Goal: Check status: Check status

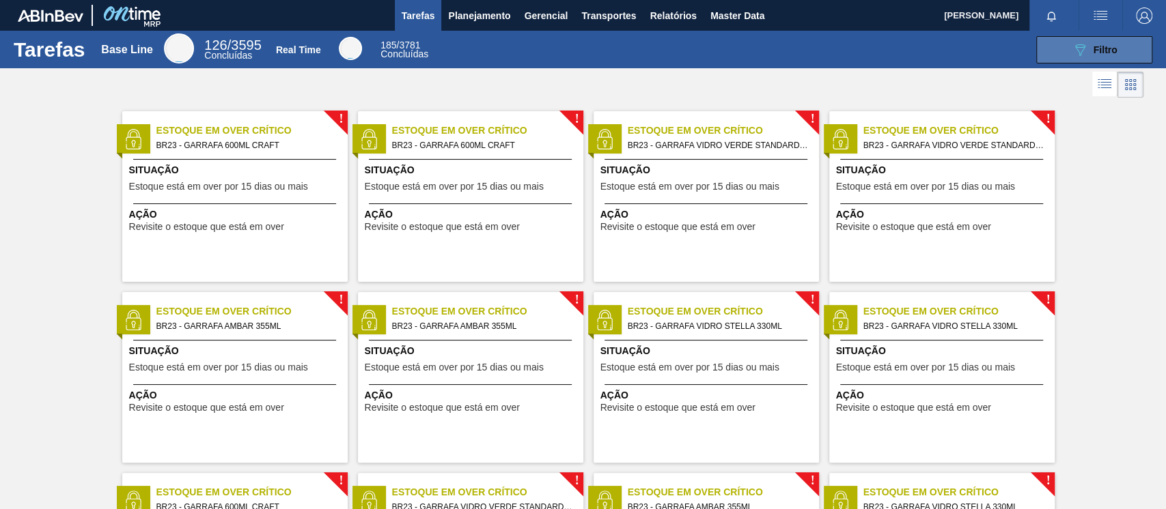
click at [1093, 48] on span "Filtro" at bounding box center [1105, 49] width 24 height 11
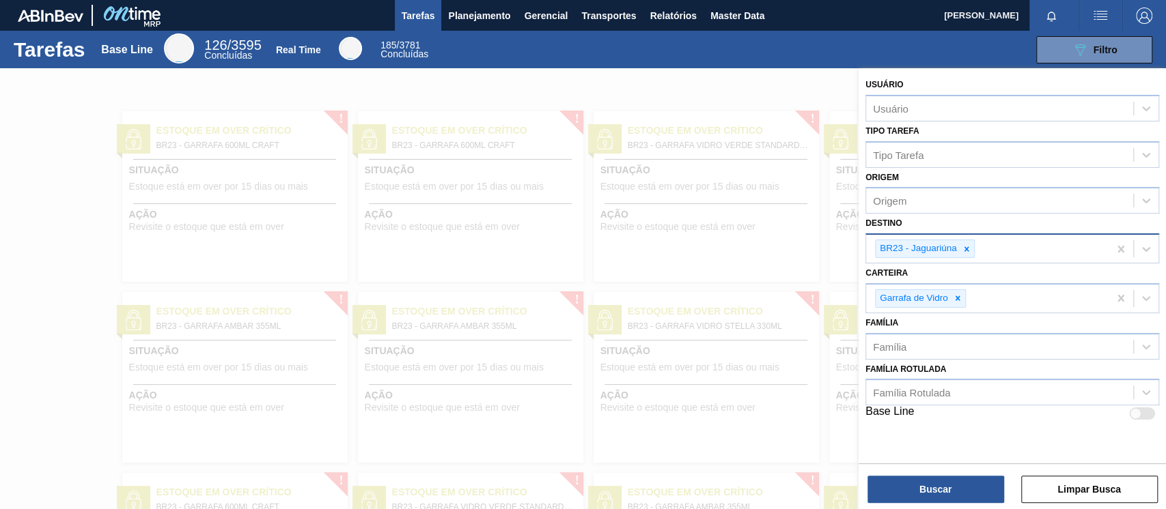
click at [964, 248] on icon at bounding box center [966, 249] width 10 height 10
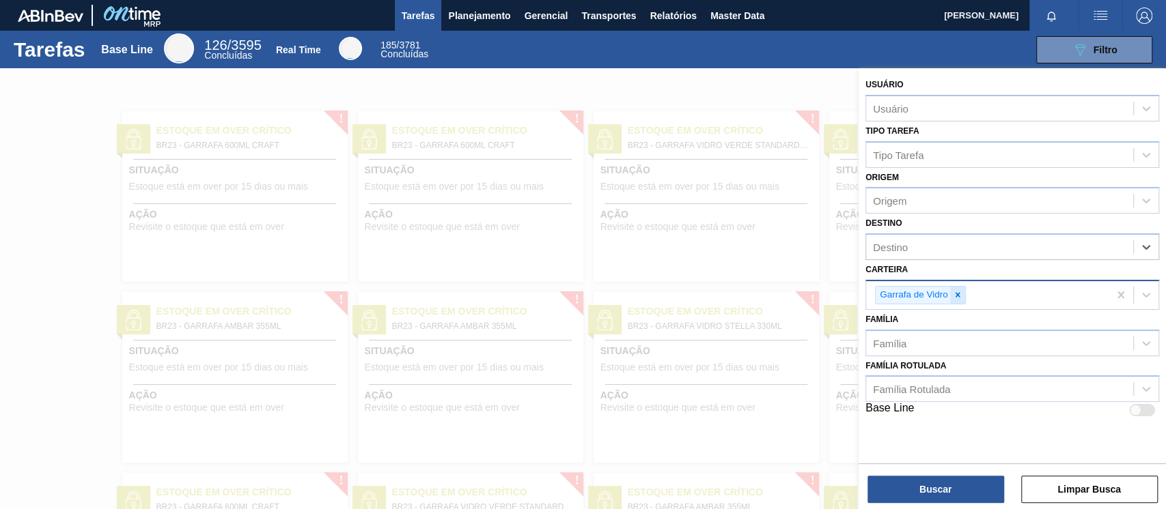
click at [957, 297] on icon at bounding box center [958, 295] width 10 height 10
click at [430, 23] on span "Tarefas" at bounding box center [418, 16] width 33 height 16
click at [414, 18] on span "Tarefas" at bounding box center [418, 16] width 33 height 16
drag, startPoint x: 479, startPoint y: 20, endPoint x: 471, endPoint y: 45, distance: 26.4
click at [479, 20] on span "Planejamento" at bounding box center [479, 16] width 62 height 16
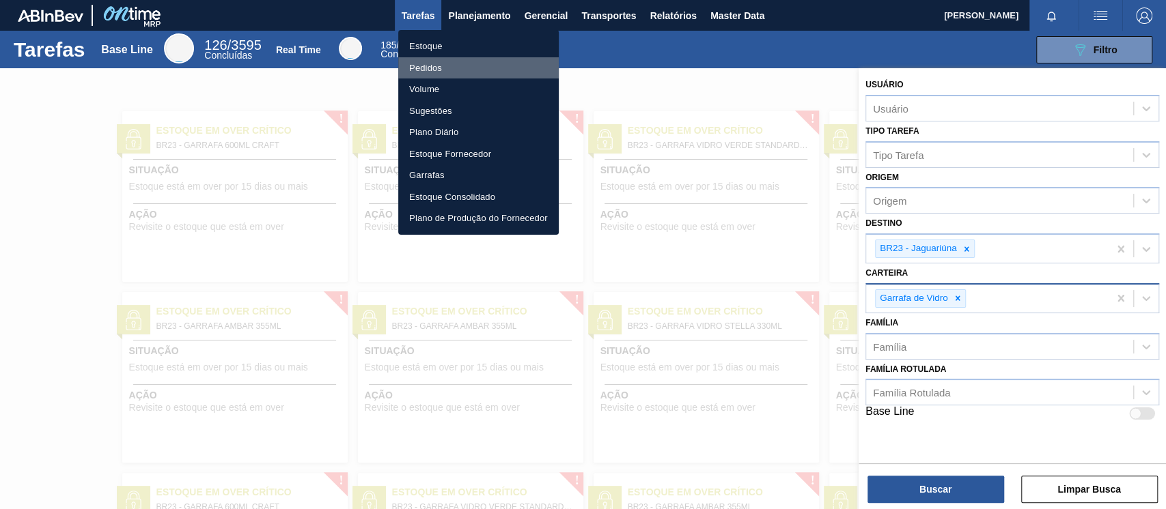
click at [437, 57] on li "Pedidos" at bounding box center [478, 68] width 160 height 22
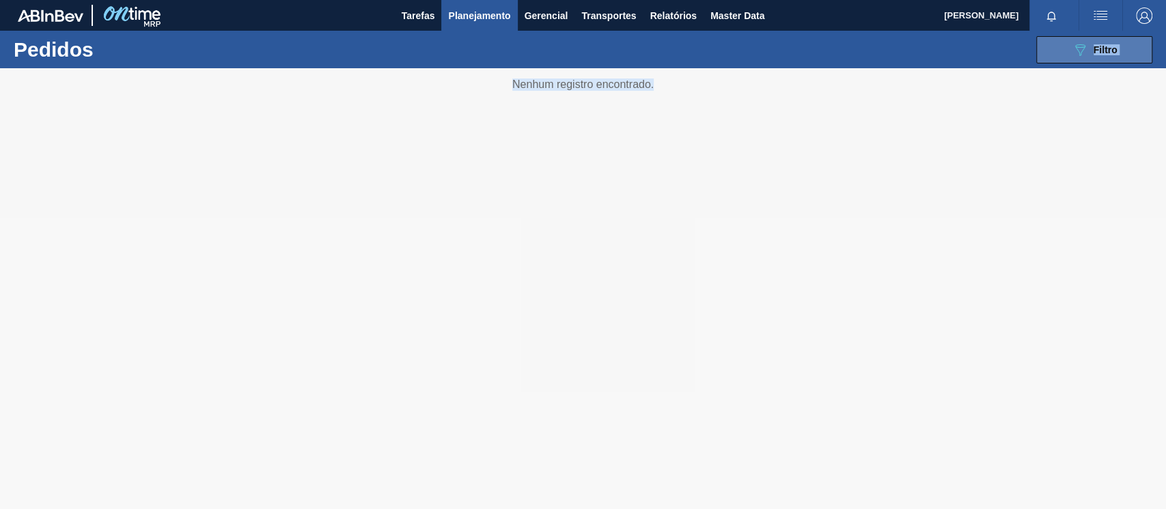
click at [1087, 42] on main "Tarefas Planejamento Gerencial Transportes Relatórios Master Data [PERSON_NAME]…" at bounding box center [583, 254] width 1166 height 509
click at [1087, 42] on div "089F7B8B-B2A5-4AFE-B5C0-19BA573D28AC Filtro" at bounding box center [1094, 50] width 46 height 16
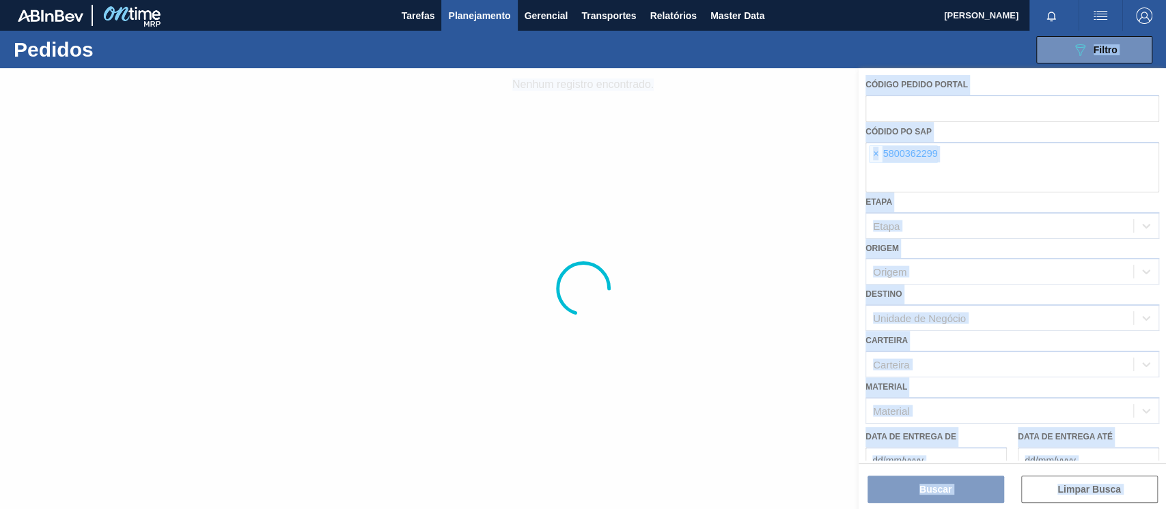
click at [940, 137] on div at bounding box center [583, 288] width 1166 height 441
drag, startPoint x: 884, startPoint y: 150, endPoint x: 871, endPoint y: 158, distance: 14.8
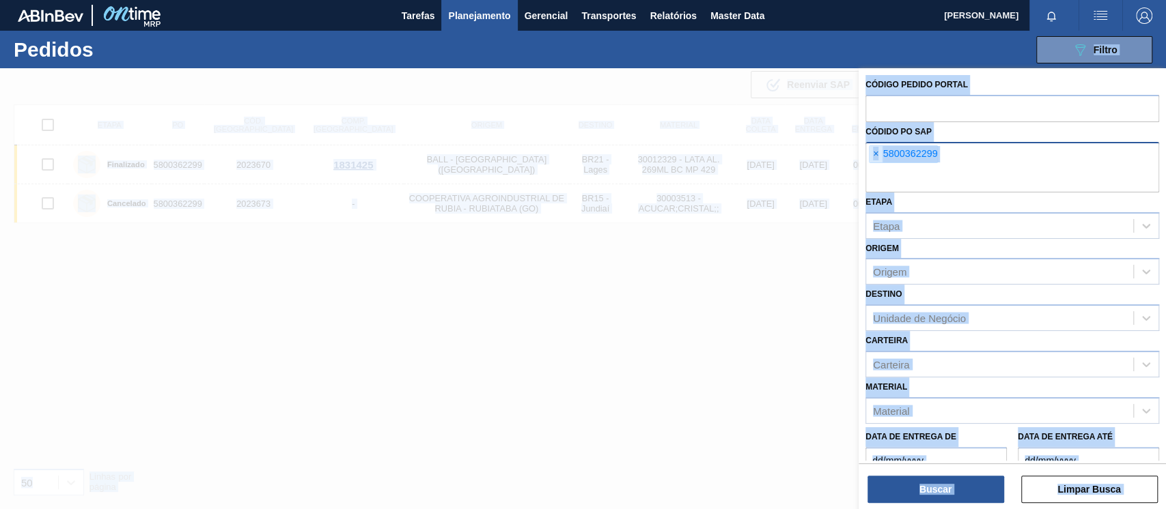
click at [877, 153] on span "×" at bounding box center [875, 154] width 13 height 16
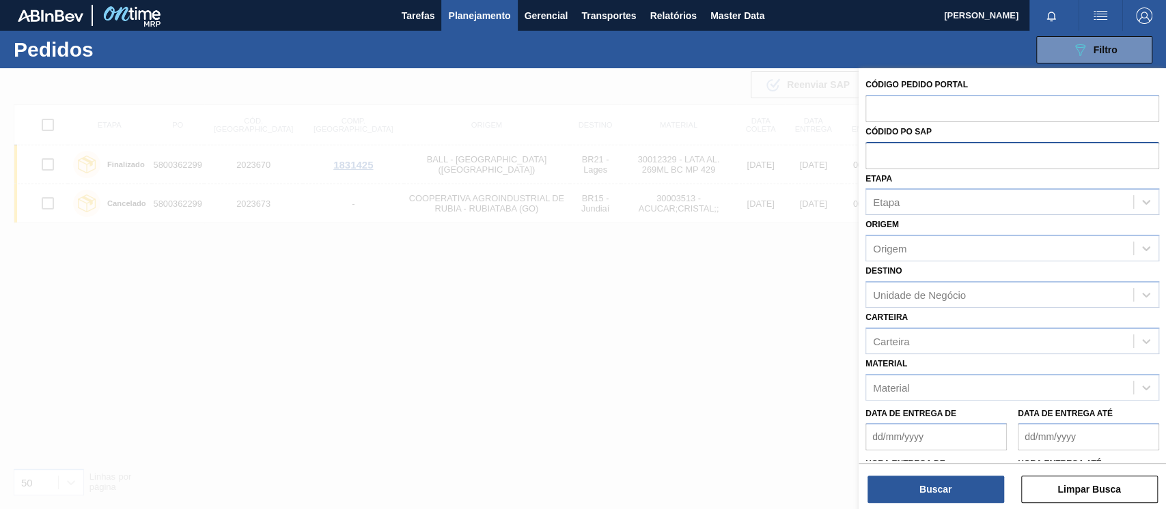
click at [888, 146] on input "text" at bounding box center [1012, 155] width 294 height 26
type input "5800366844"
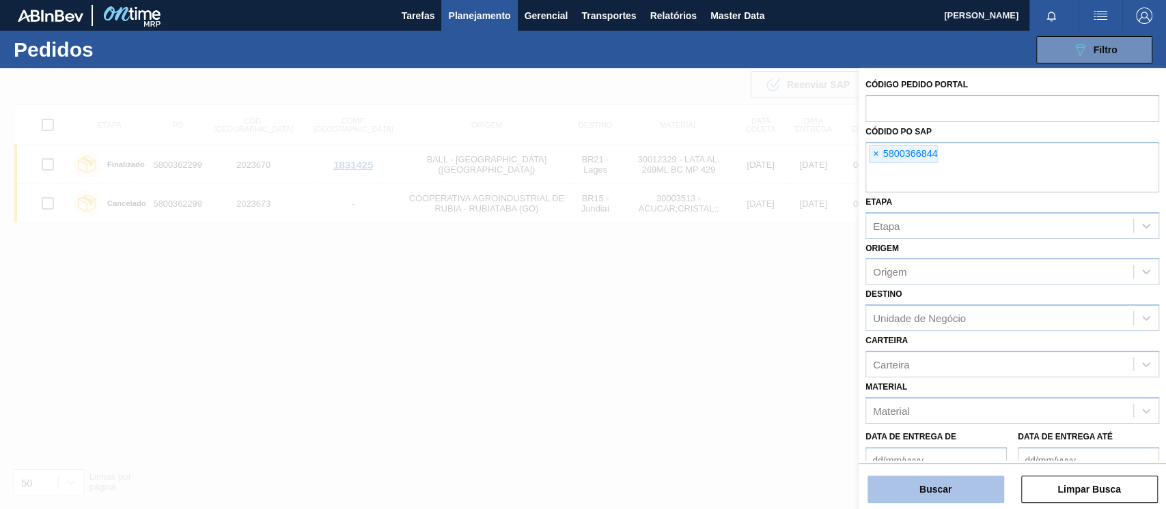
click at [956, 488] on button "Buscar" at bounding box center [935, 489] width 137 height 27
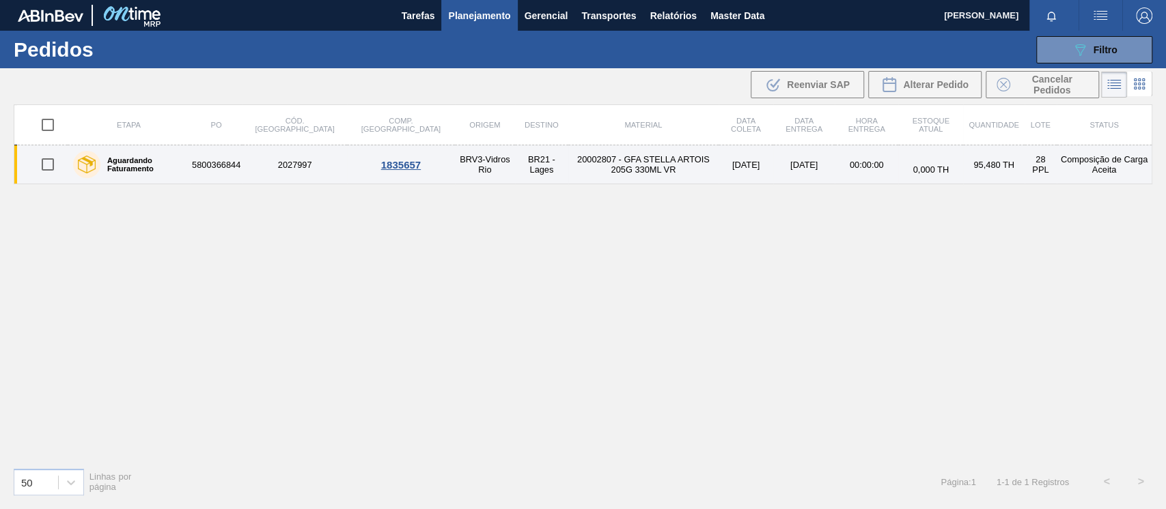
click at [231, 165] on td "5800366844" at bounding box center [216, 164] width 53 height 39
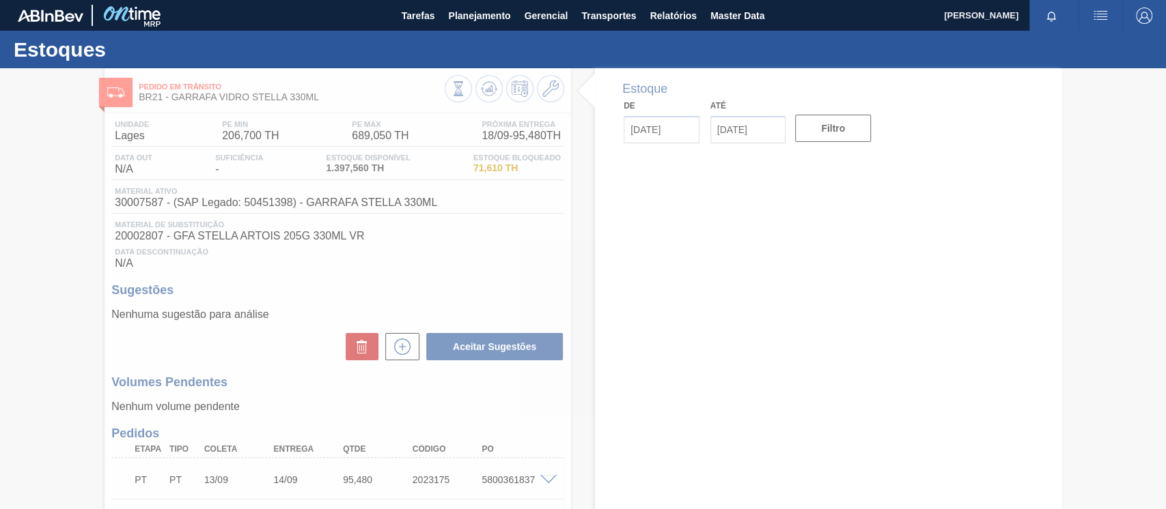
type input "[DATE]"
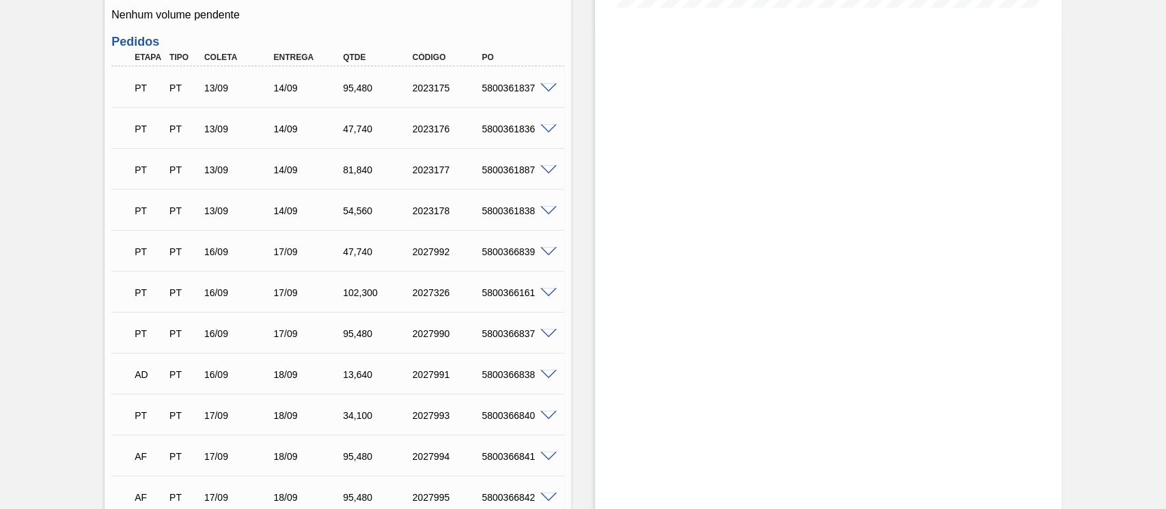
scroll to position [720, 0]
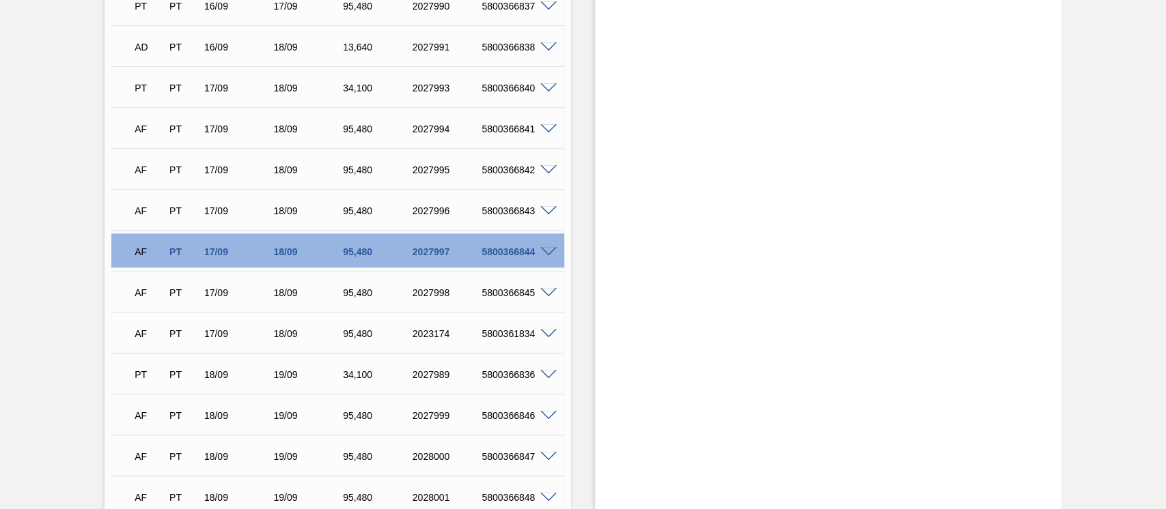
click at [550, 246] on div "AF PT 17/09 18/09 95,[PHONE_NUMBER] 5800366844" at bounding box center [337, 251] width 453 height 34
click at [550, 252] on span at bounding box center [548, 252] width 16 height 10
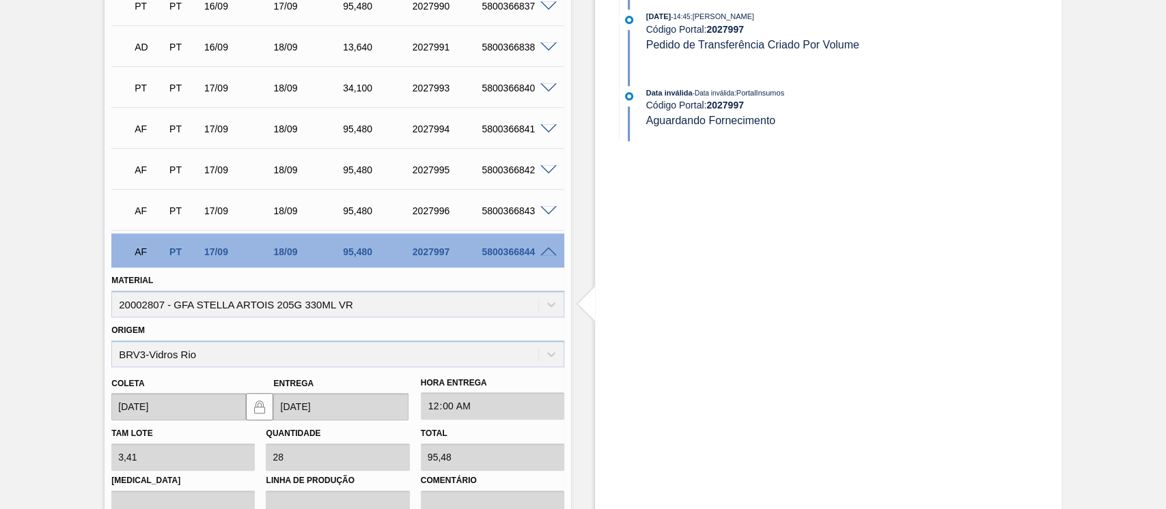
scroll to position [993, 0]
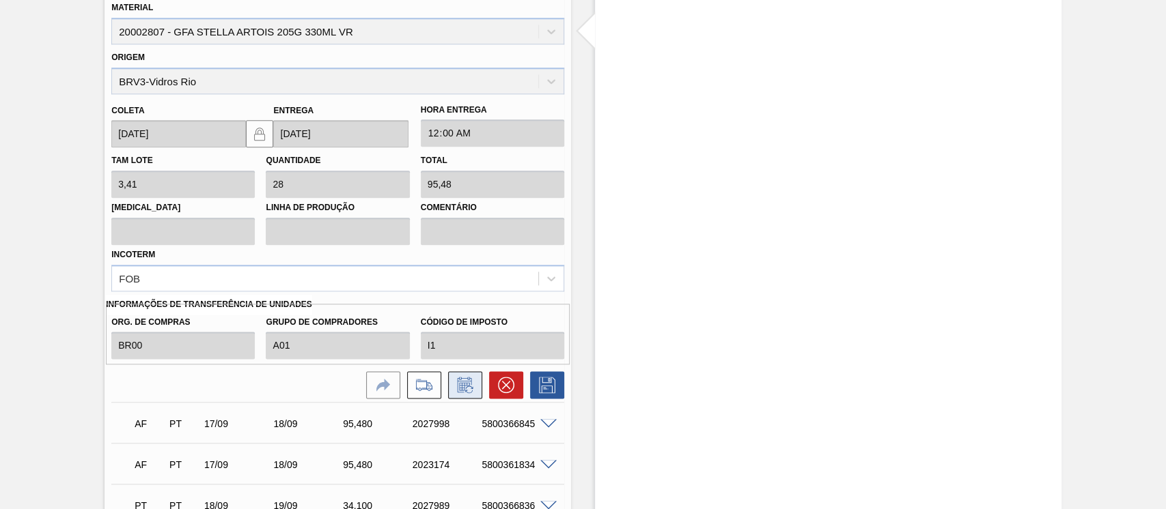
click at [470, 392] on icon at bounding box center [465, 385] width 22 height 16
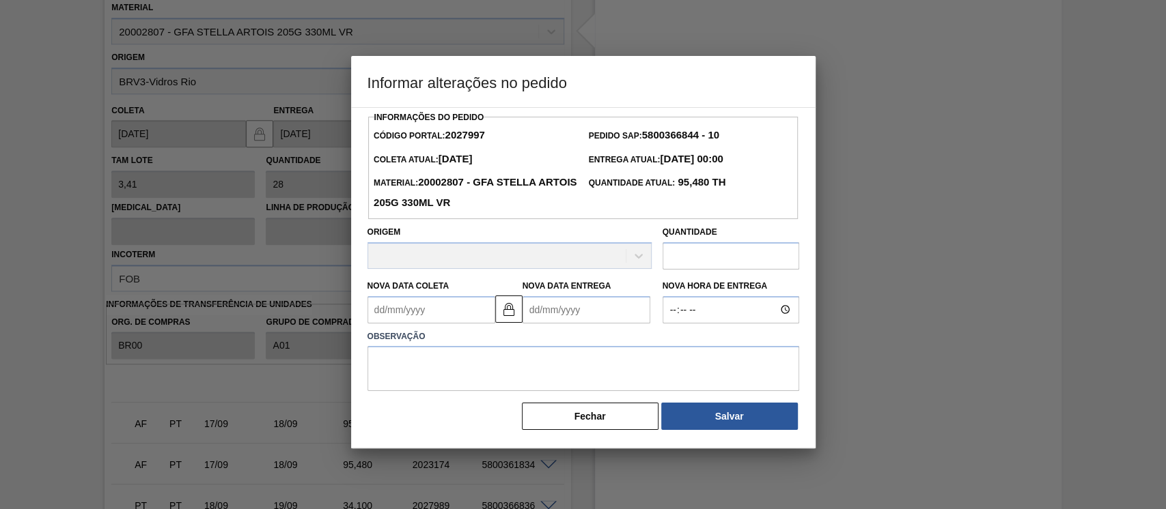
click at [457, 266] on div "Origem" at bounding box center [509, 246] width 284 height 46
click at [446, 314] on Coleta2027997 "Nova Data Coleta" at bounding box center [431, 309] width 128 height 27
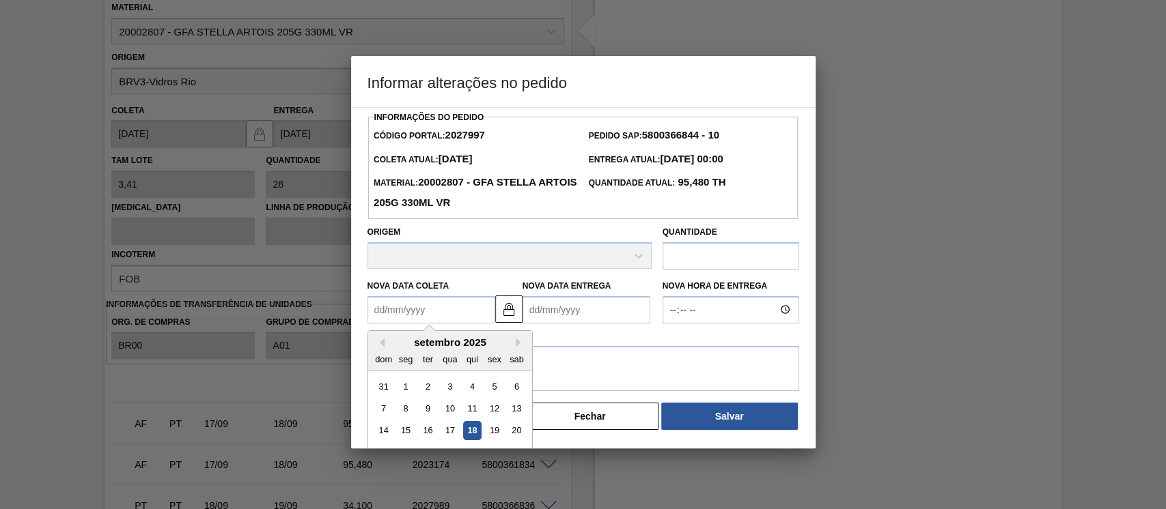
click at [468, 434] on div "18" at bounding box center [471, 430] width 18 height 18
type Coleta2027997 "[DATE]"
type Entrega2027997 "[DATE]"
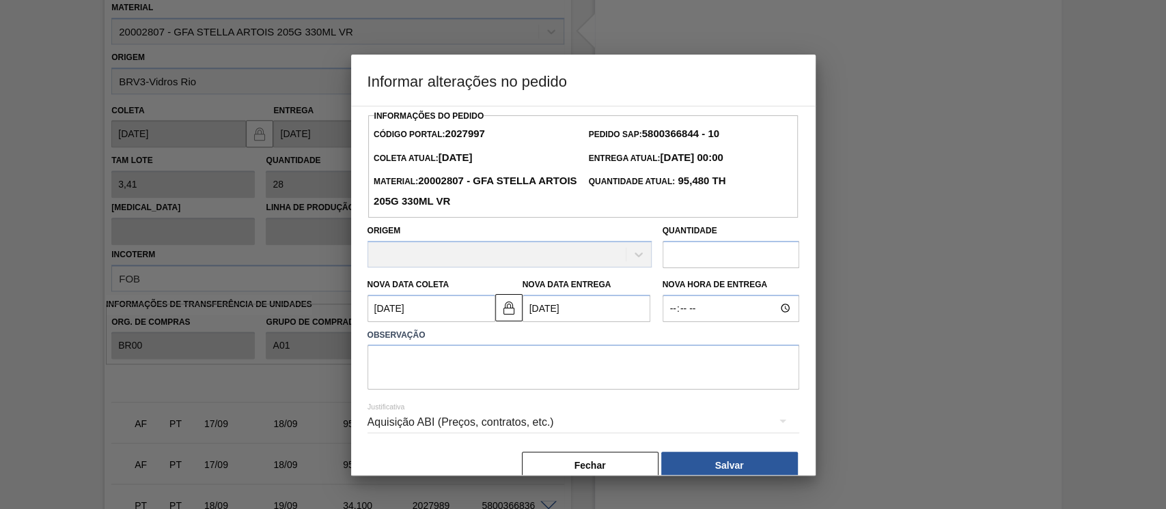
scroll to position [27, 0]
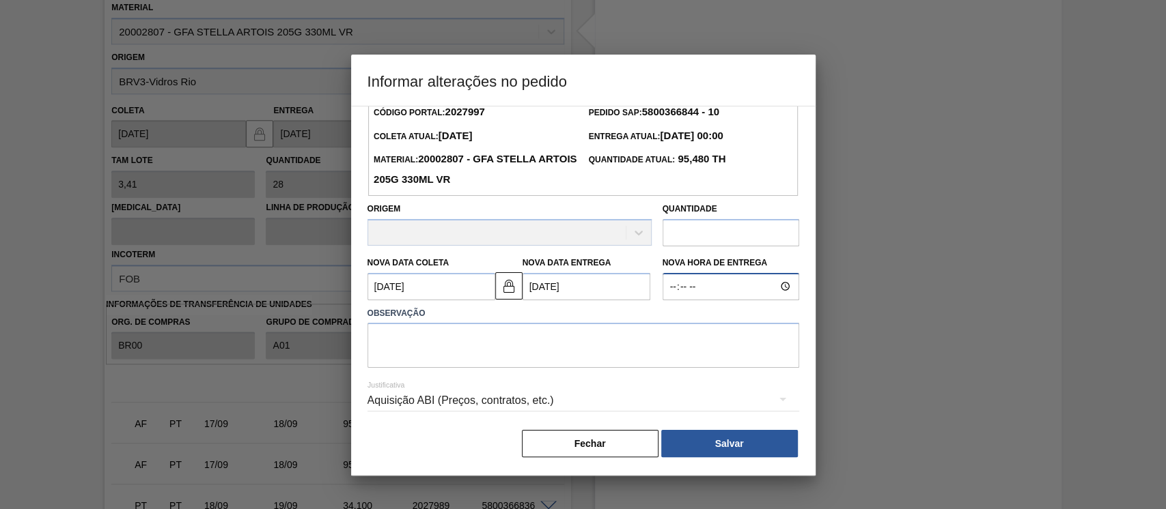
click at [716, 285] on input "Nova Hora de Entrega" at bounding box center [730, 286] width 137 height 27
click at [469, 332] on textarea at bounding box center [583, 345] width 432 height 45
